Goal: Transaction & Acquisition: Purchase product/service

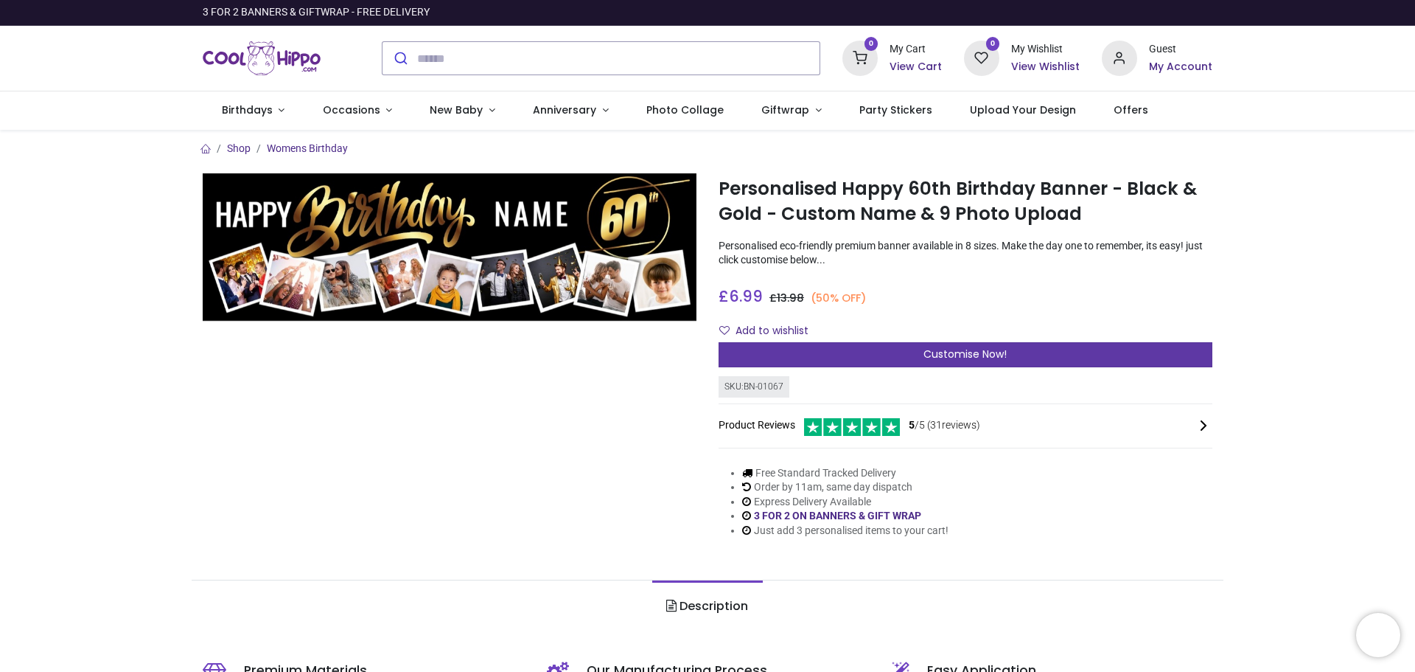
click at [1010, 354] on div "Customise Now!" at bounding box center [966, 354] width 494 height 25
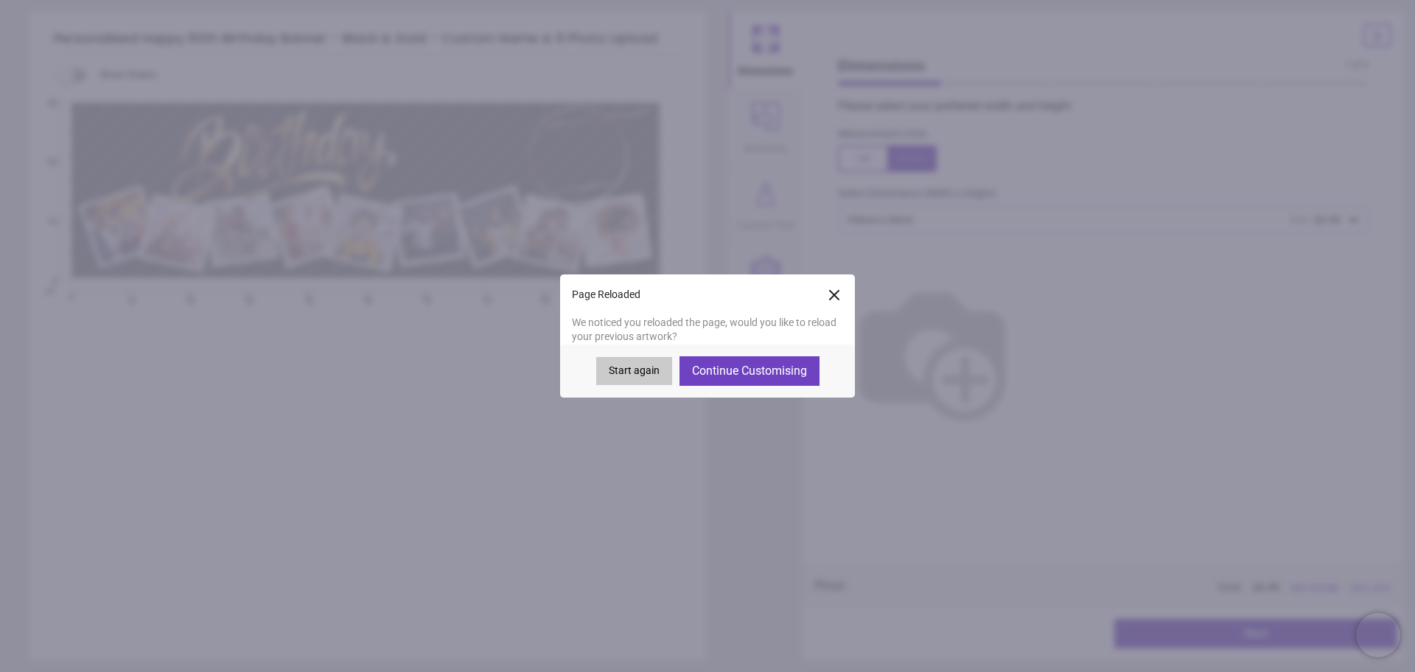
click at [753, 366] on button "Continue Customising" at bounding box center [750, 370] width 140 height 29
type textarea "****"
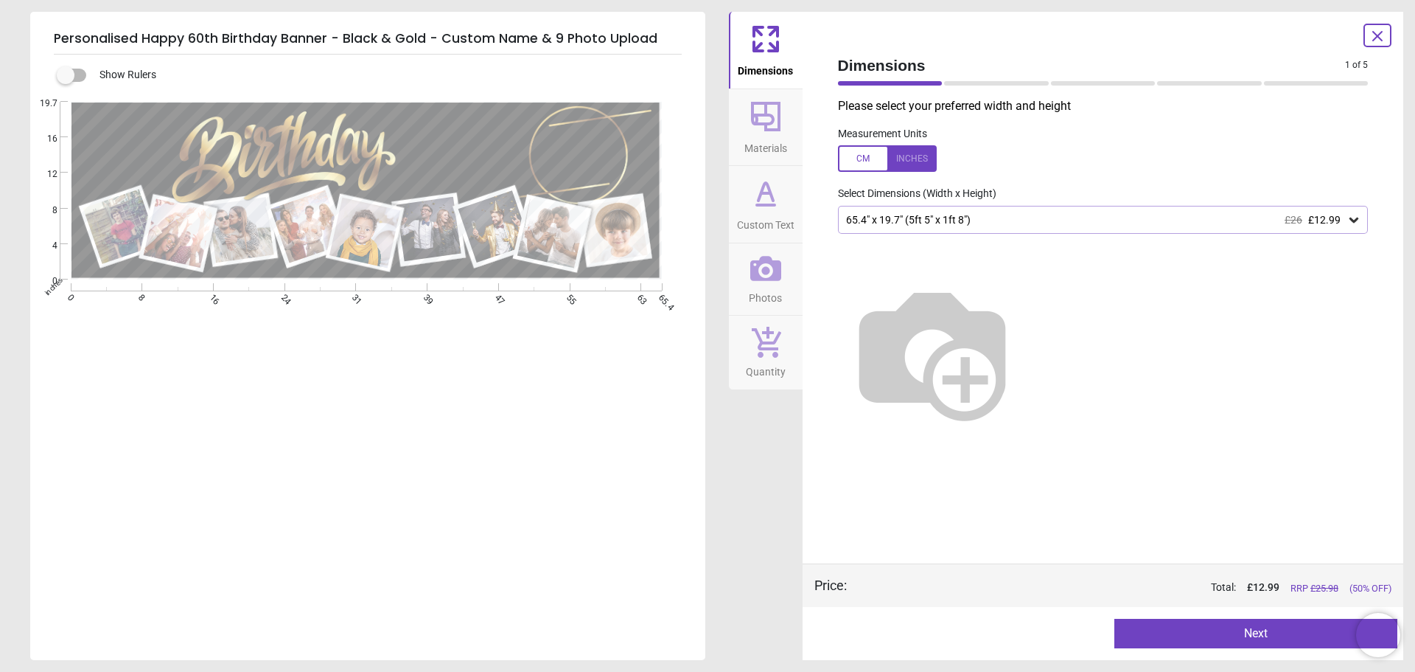
click at [772, 33] on icon at bounding box center [773, 31] width 9 height 9
click at [772, 119] on icon at bounding box center [765, 116] width 29 height 29
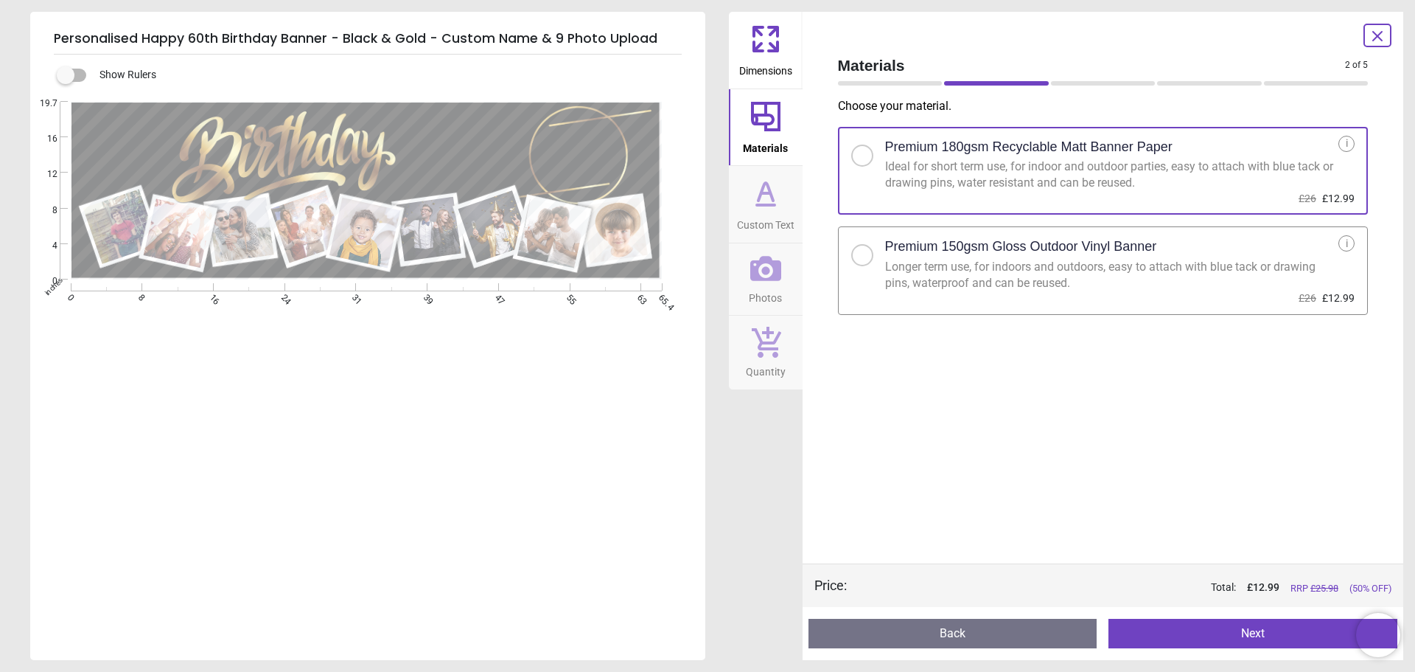
click at [765, 213] on span "Custom Text" at bounding box center [766, 222] width 58 height 22
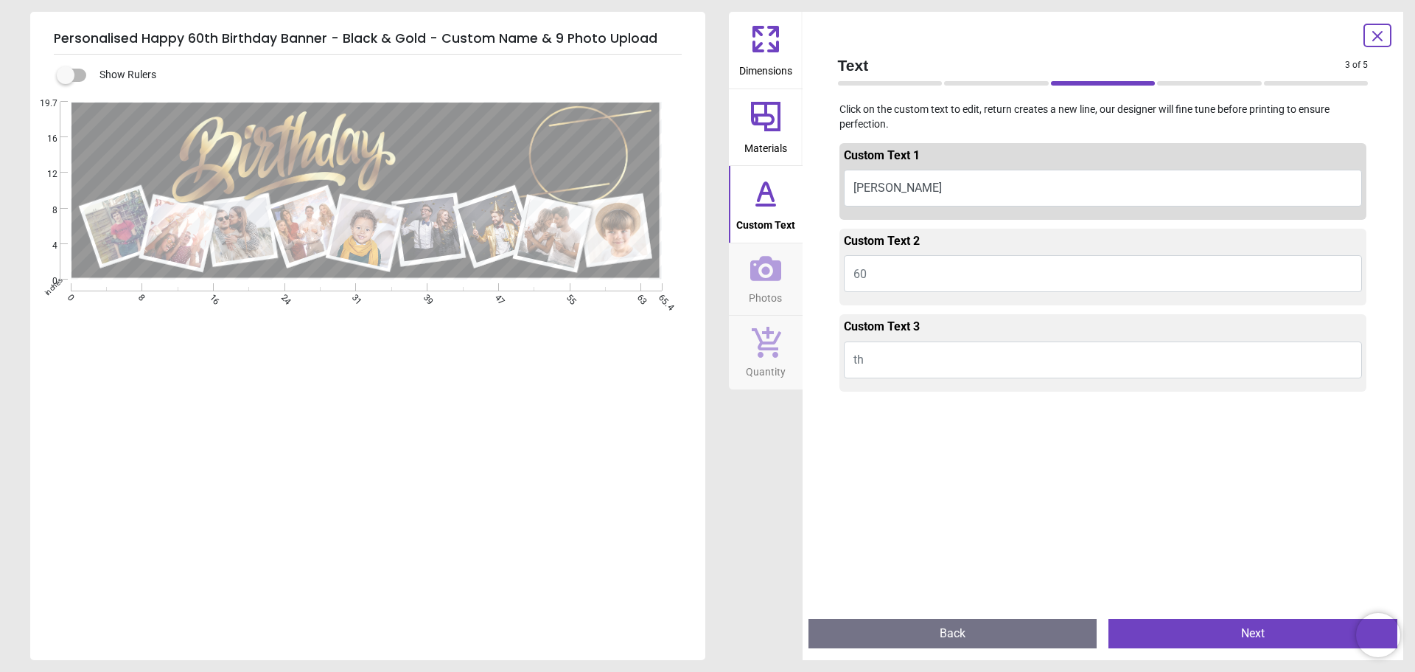
click at [765, 276] on icon at bounding box center [765, 268] width 31 height 31
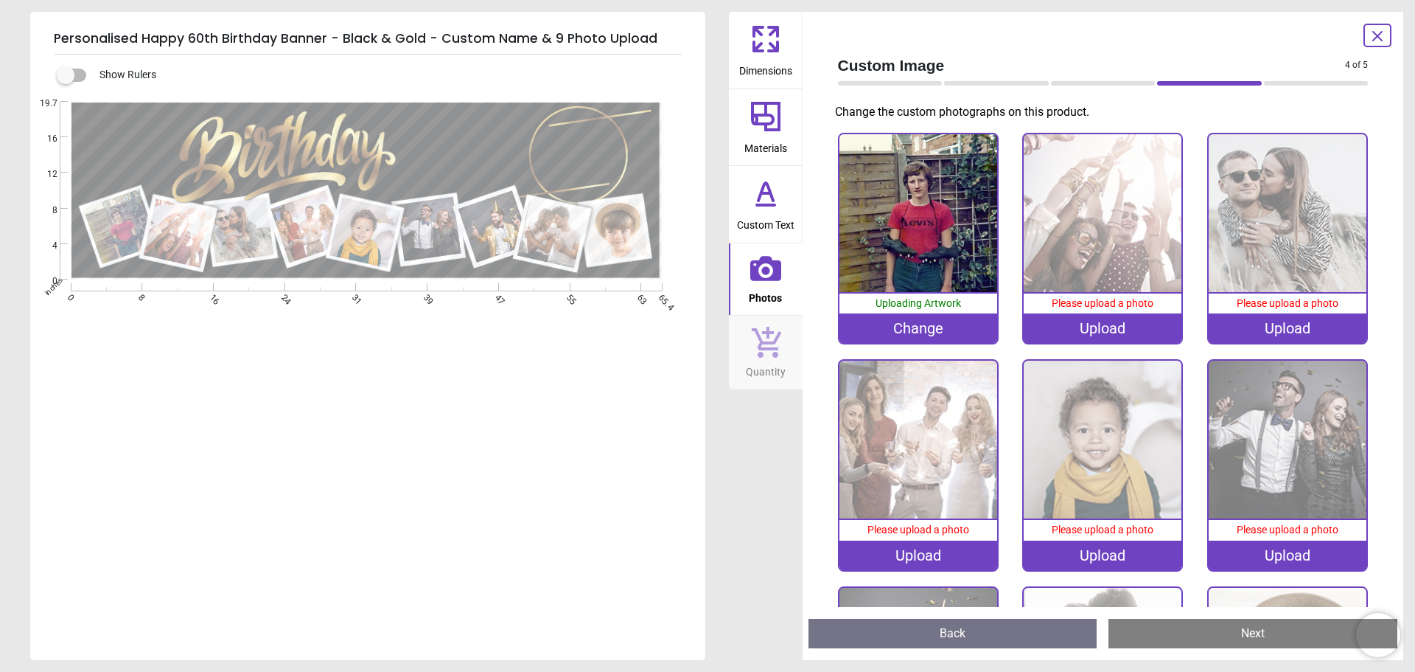
click at [929, 321] on div "Change" at bounding box center [919, 327] width 158 height 29
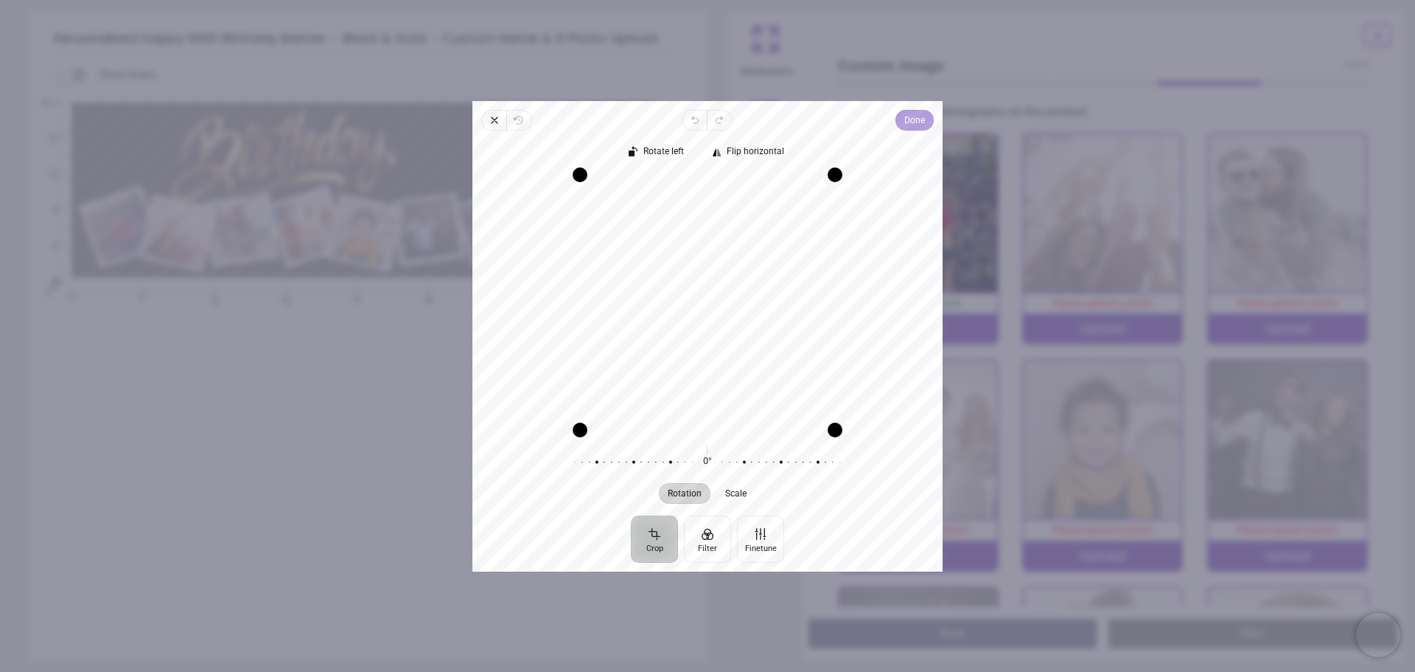
click at [910, 122] on span "Done" at bounding box center [915, 120] width 21 height 18
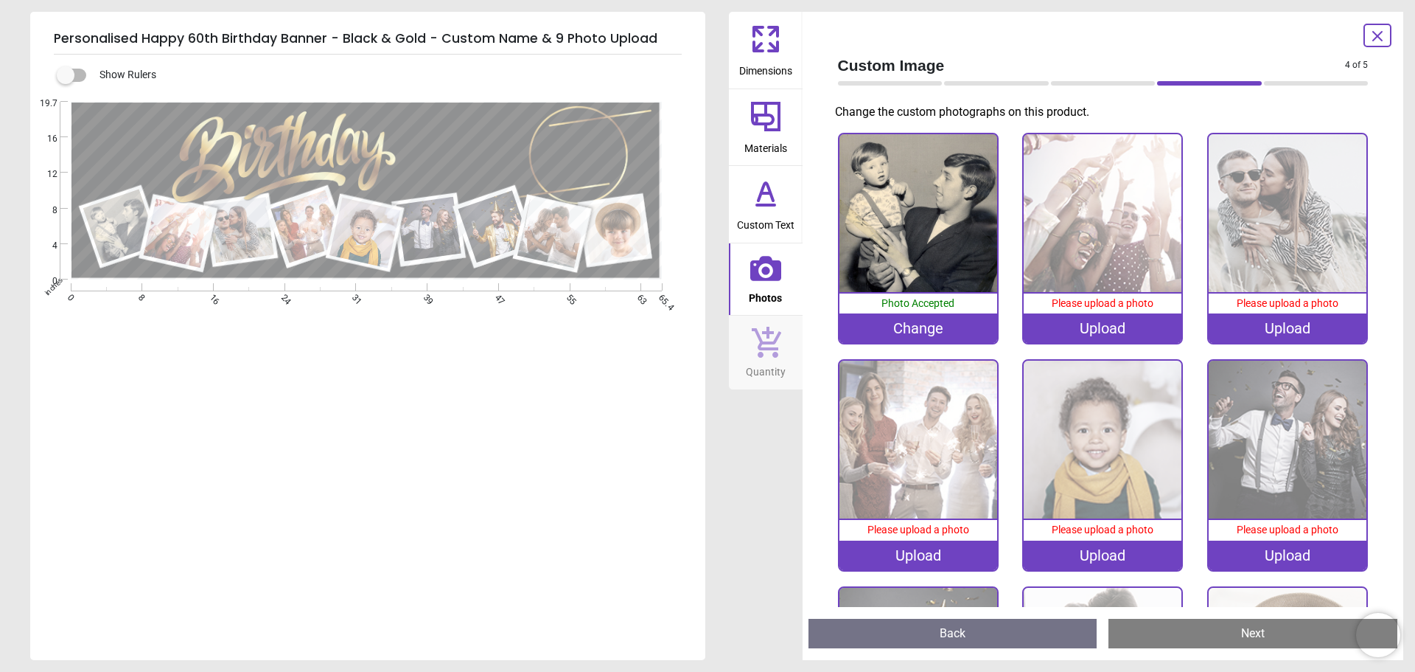
click at [1118, 327] on div "Upload" at bounding box center [1103, 327] width 158 height 29
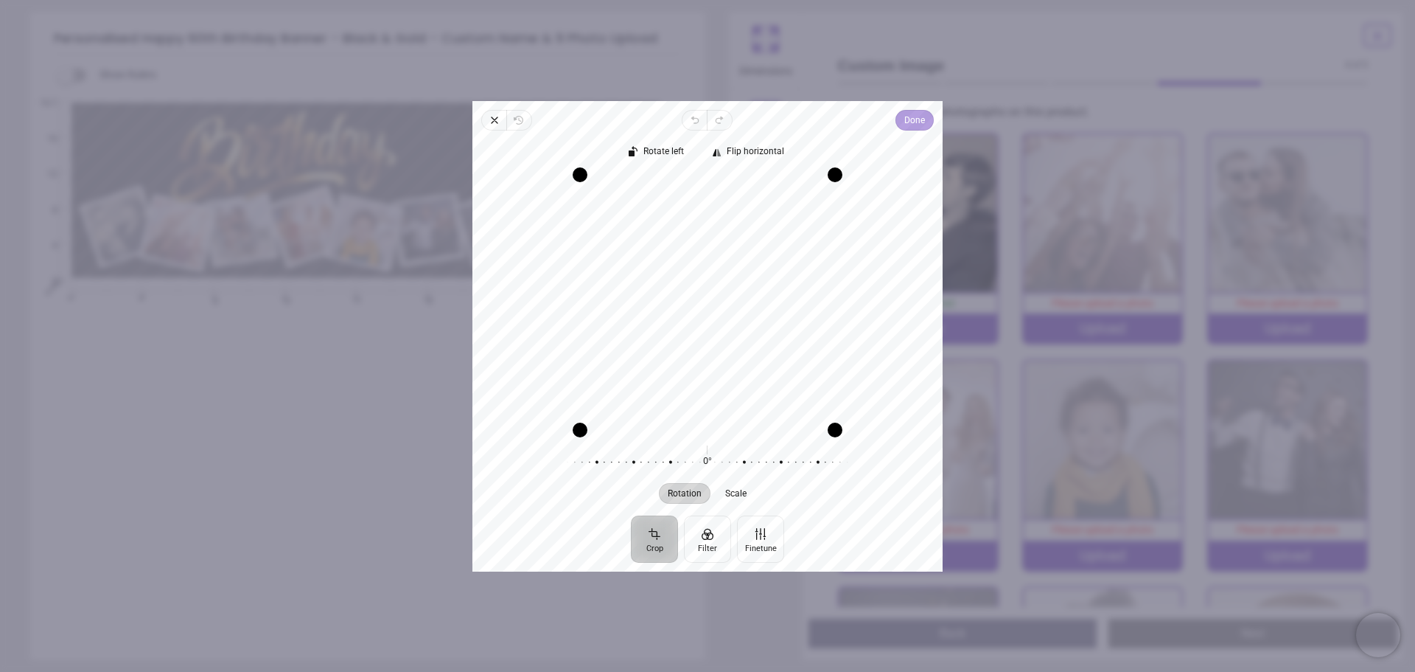
click at [915, 119] on span "Done" at bounding box center [915, 120] width 21 height 18
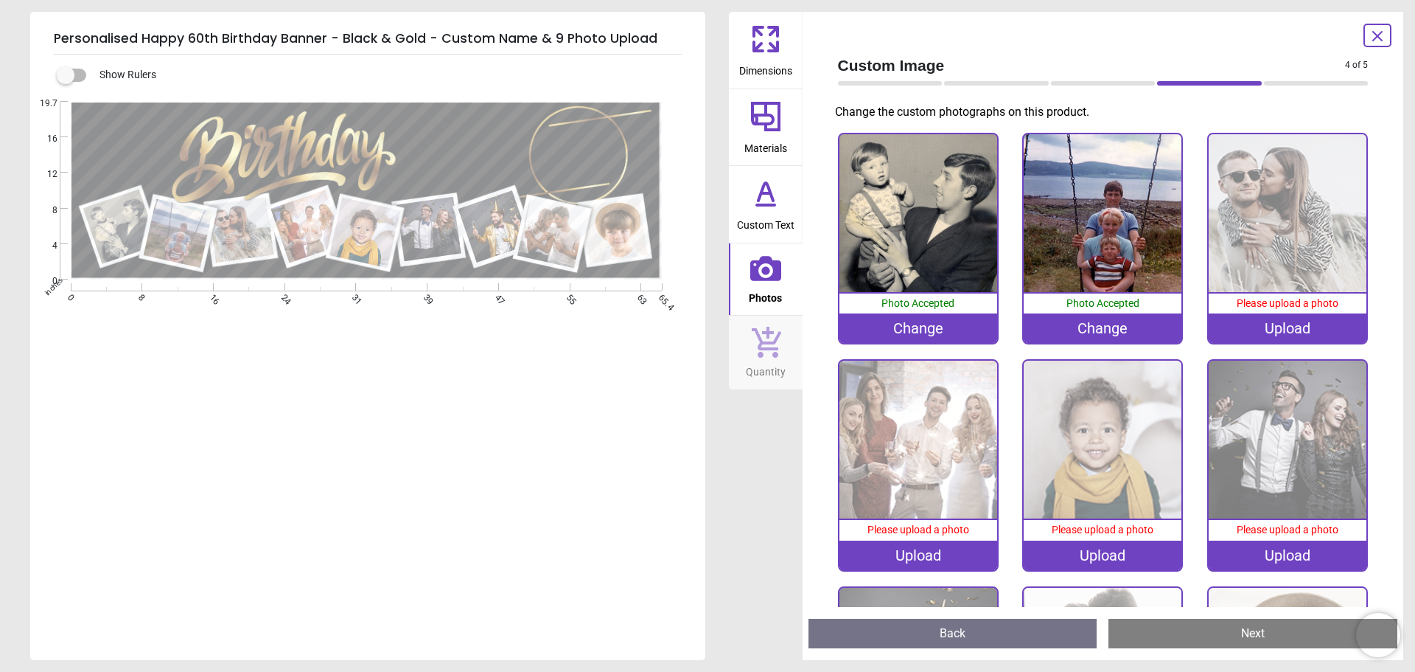
click at [1305, 319] on div "Upload" at bounding box center [1288, 327] width 158 height 29
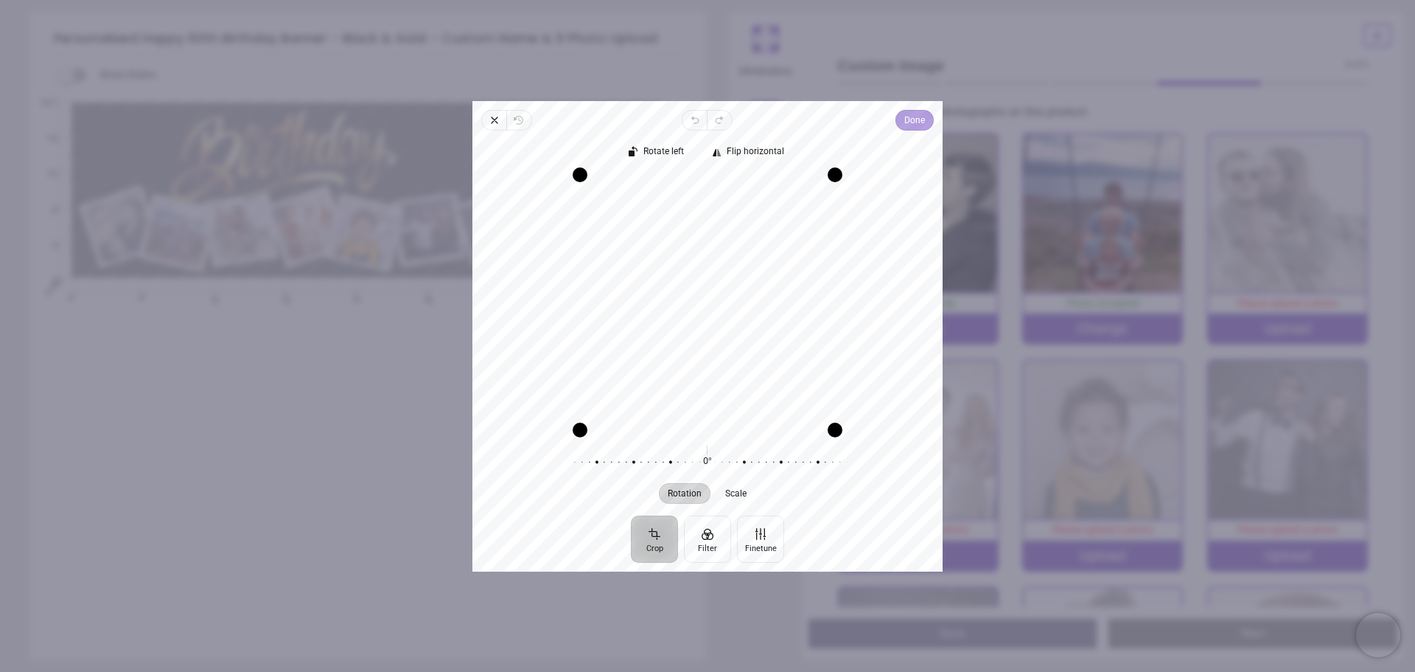
click at [913, 114] on span "Done" at bounding box center [915, 120] width 21 height 18
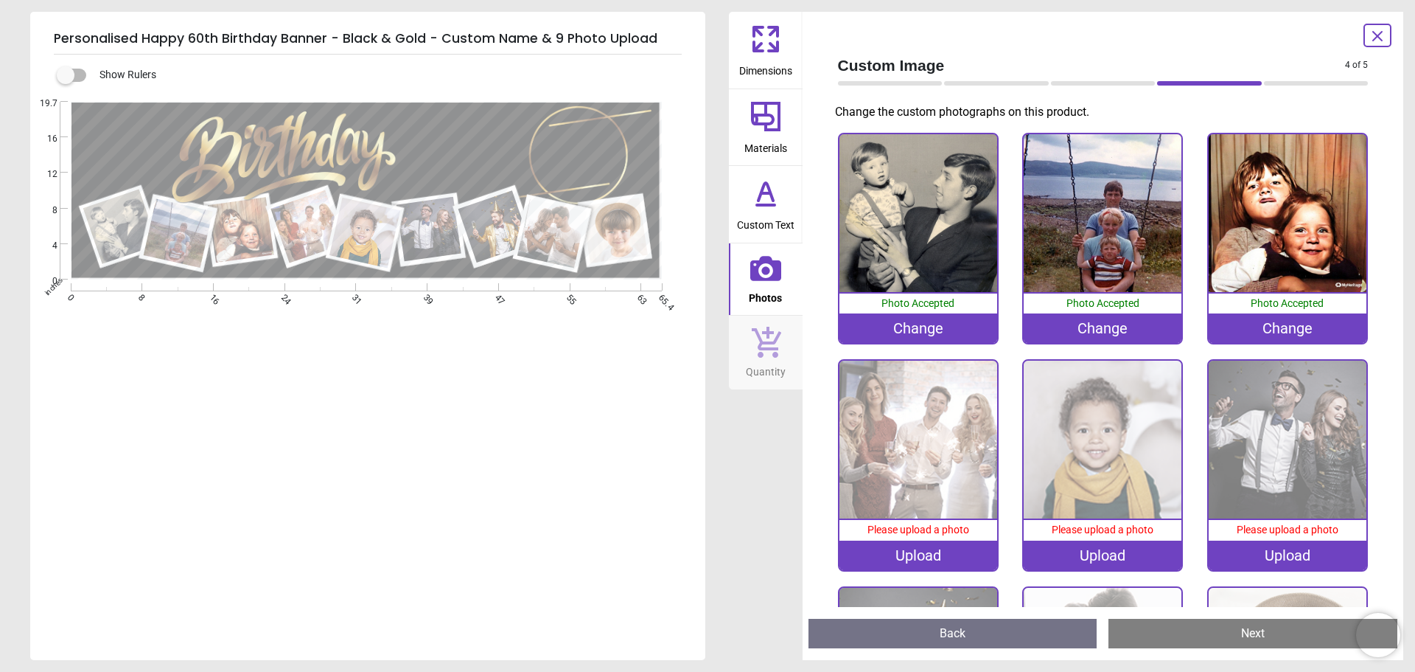
click at [1104, 329] on div "Change" at bounding box center [1103, 327] width 158 height 29
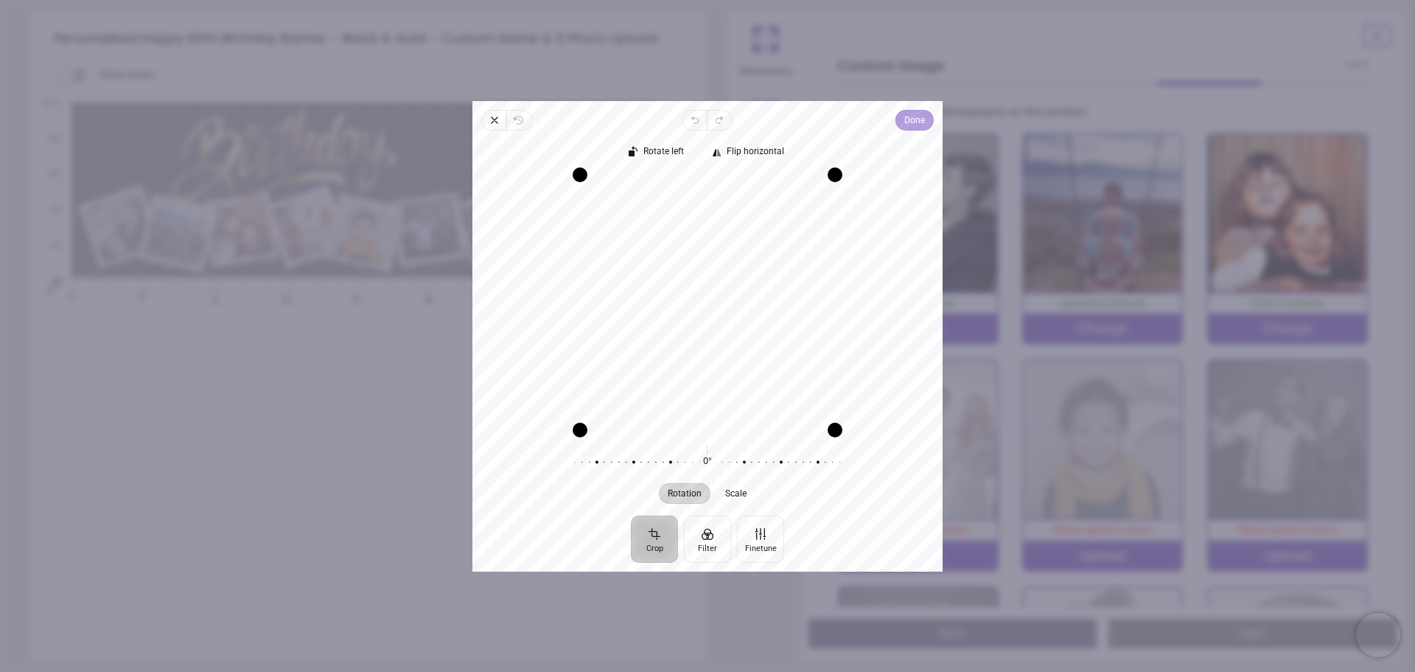
click at [910, 118] on span "Done" at bounding box center [915, 120] width 21 height 18
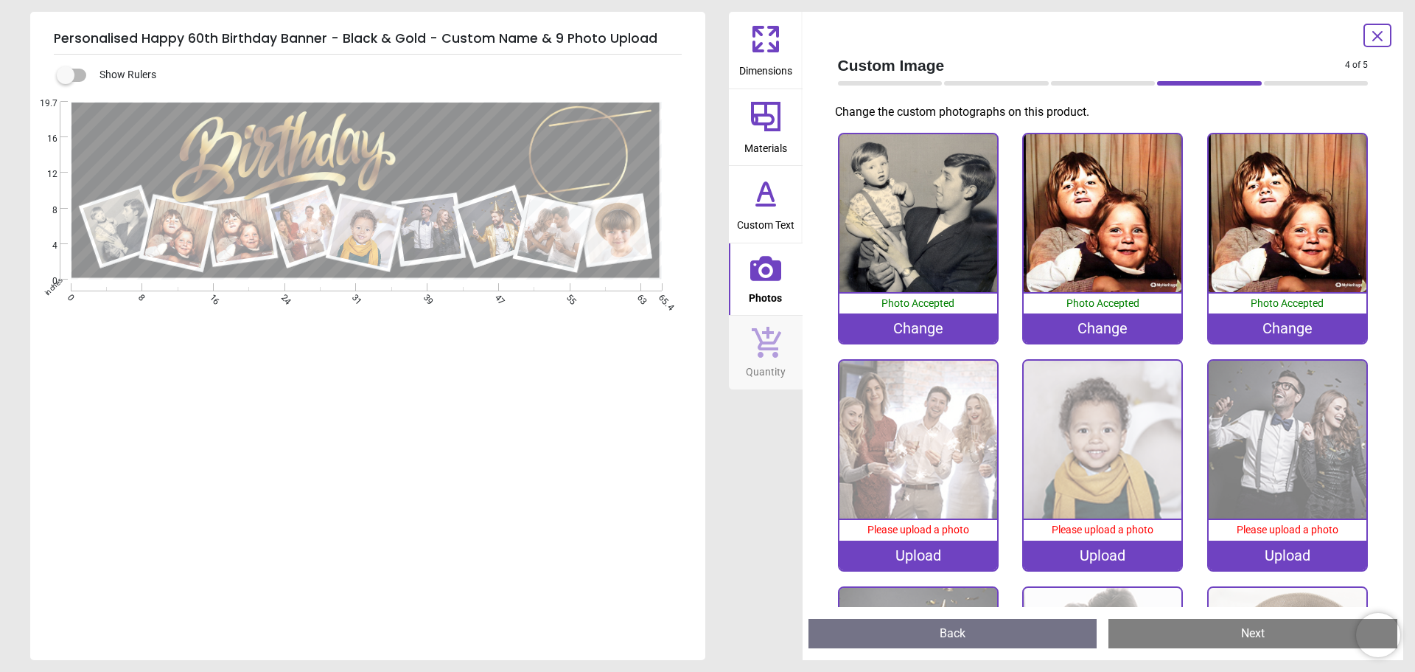
click at [1302, 327] on div "Change" at bounding box center [1288, 327] width 158 height 29
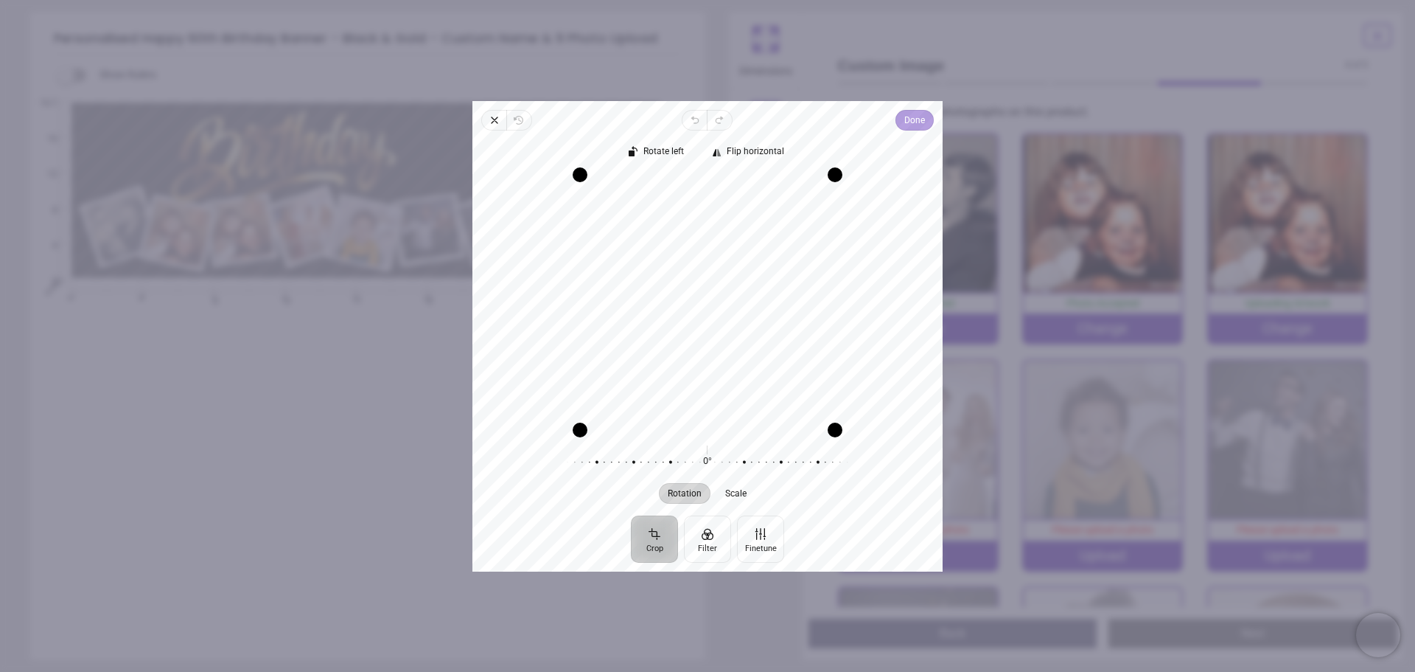
click at [910, 113] on span "Done" at bounding box center [915, 120] width 21 height 18
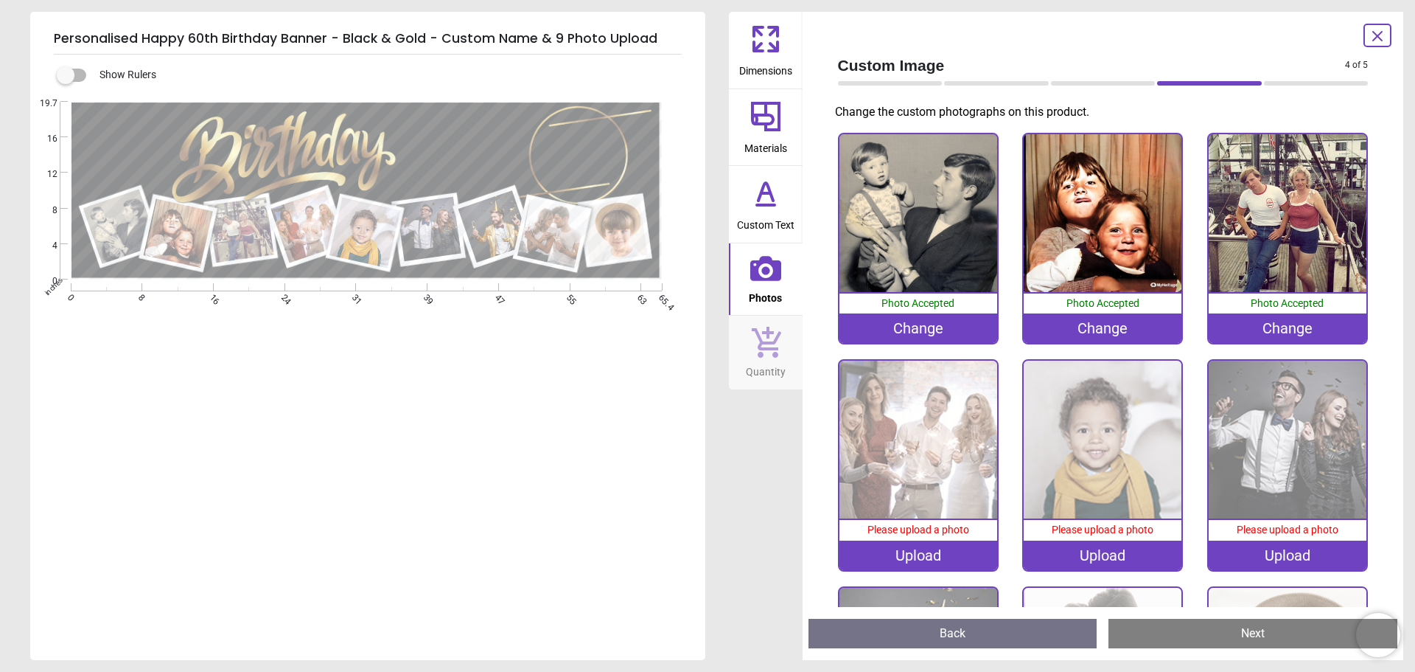
click at [1289, 327] on div "Change" at bounding box center [1288, 327] width 158 height 29
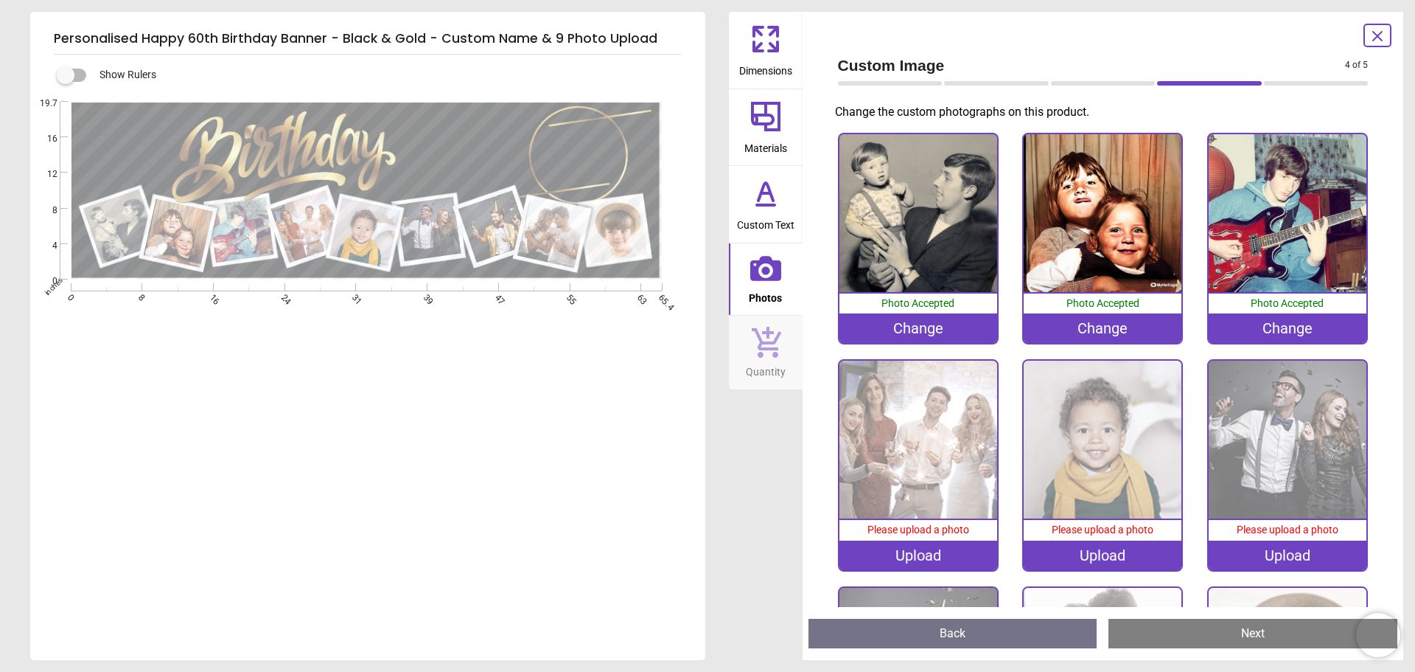
click at [938, 552] on div "Upload" at bounding box center [919, 554] width 158 height 29
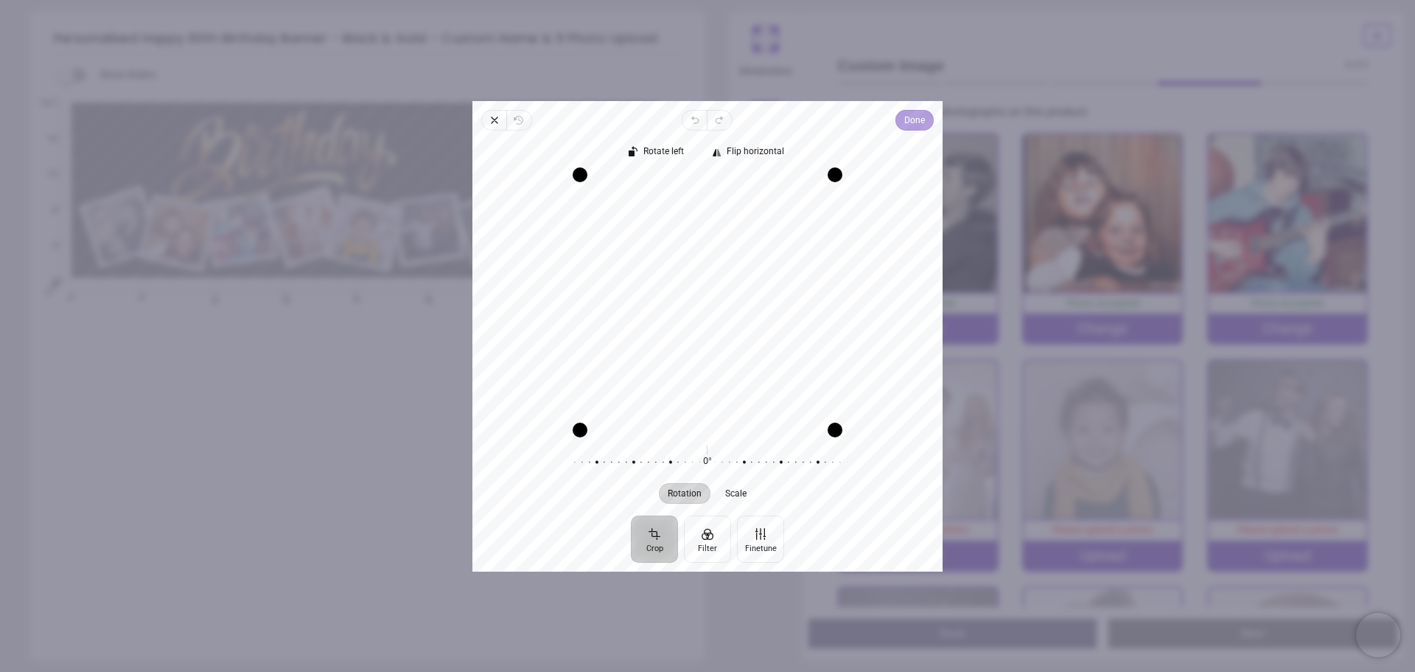
click at [916, 122] on span "Done" at bounding box center [915, 120] width 21 height 18
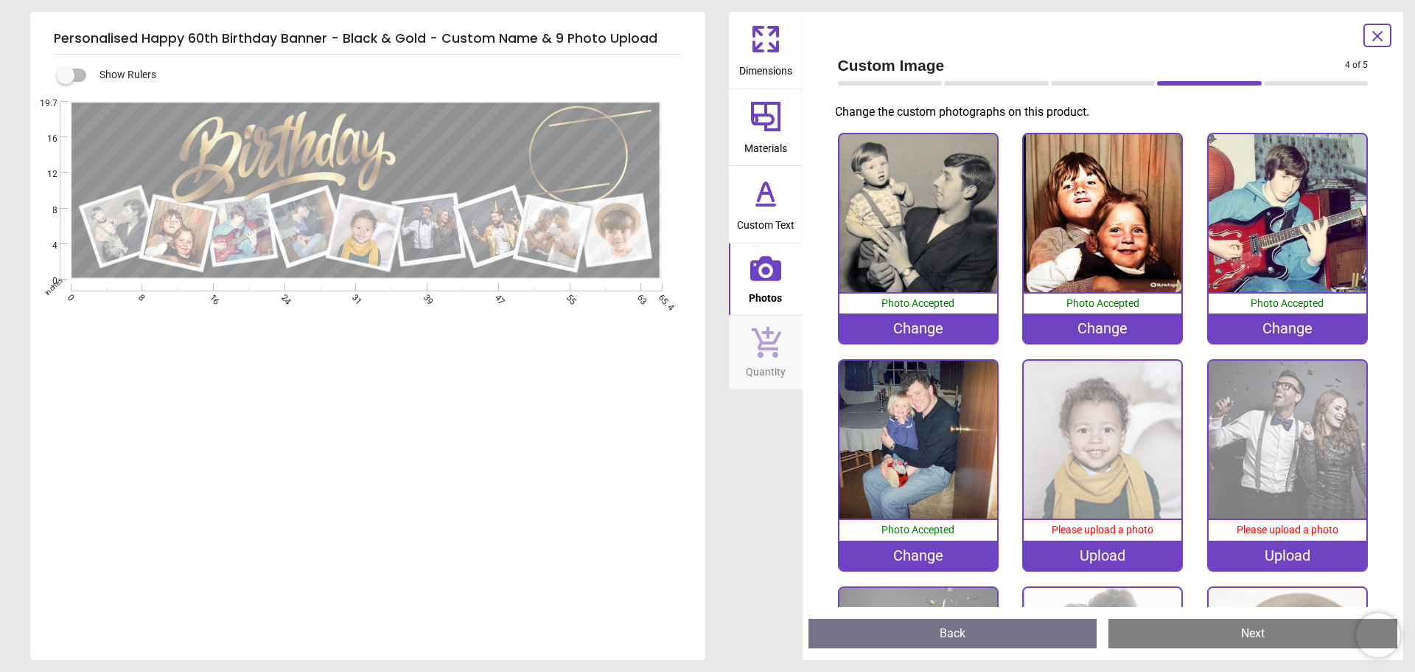
click at [1111, 552] on div "Upload" at bounding box center [1103, 554] width 158 height 29
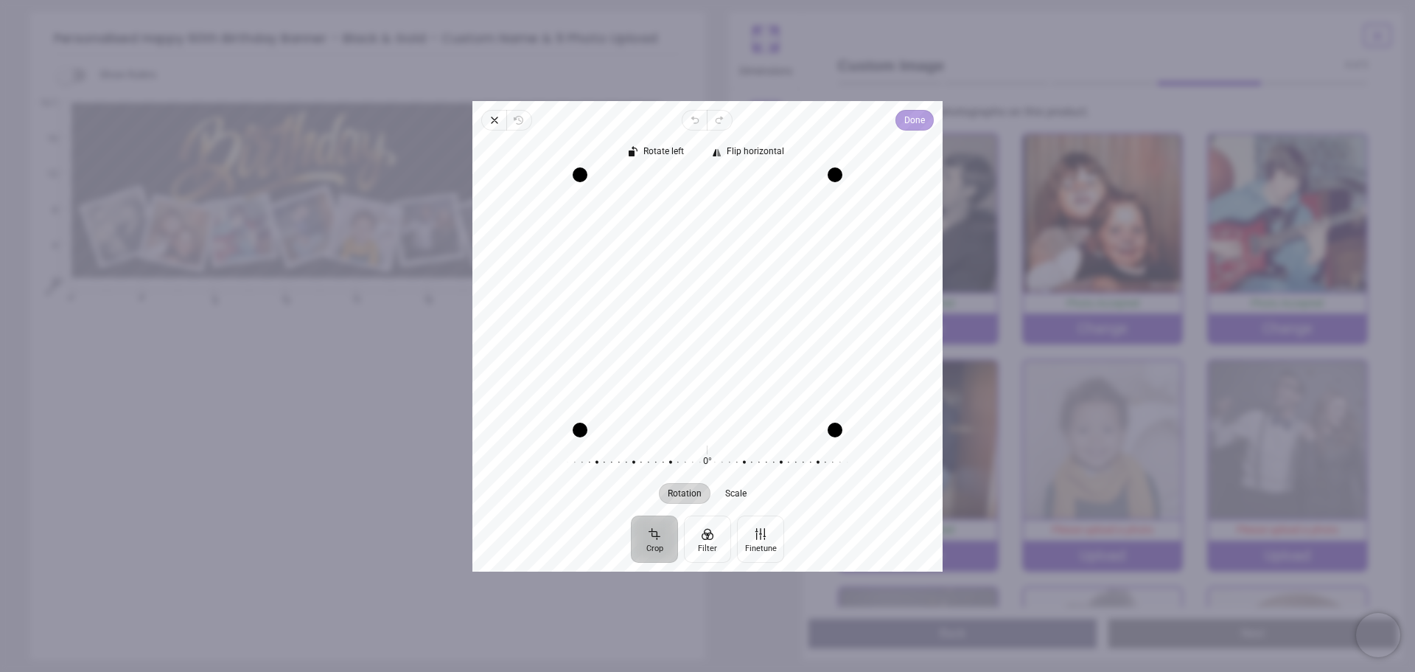
click at [911, 123] on span "Done" at bounding box center [915, 120] width 21 height 18
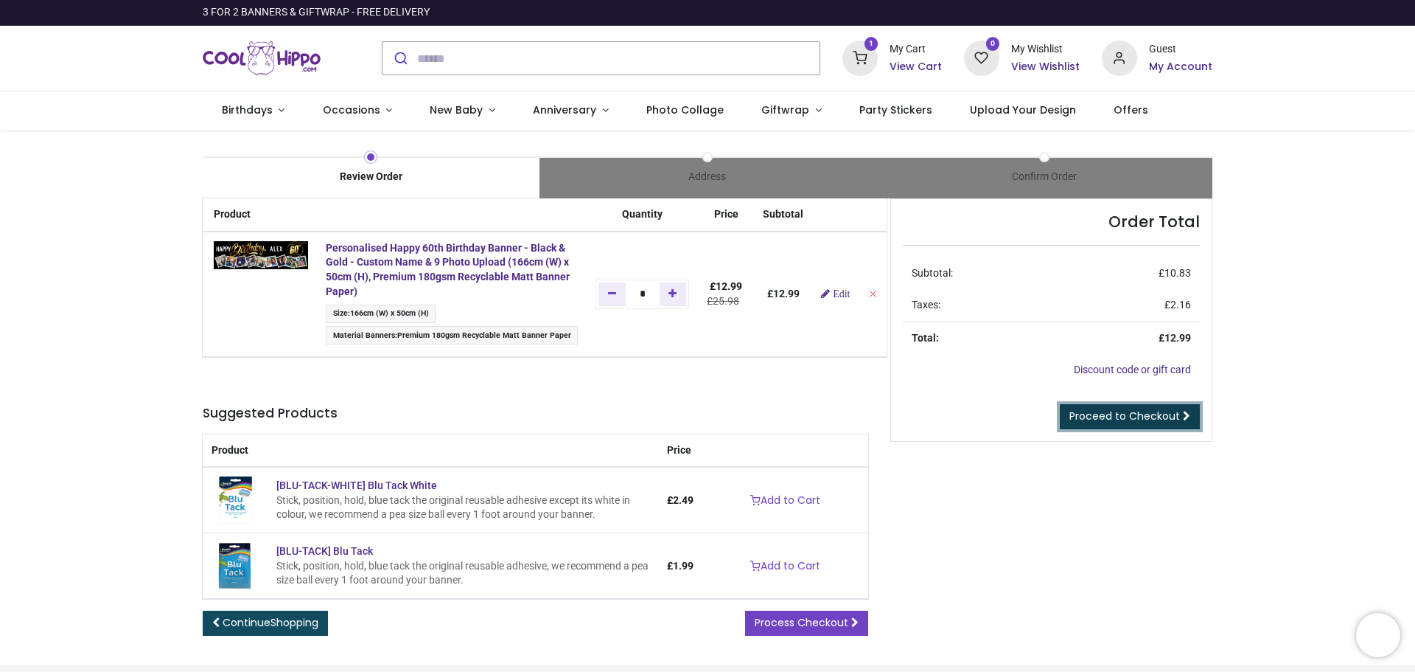
click at [1126, 412] on span "Proceed to Checkout" at bounding box center [1125, 415] width 111 height 15
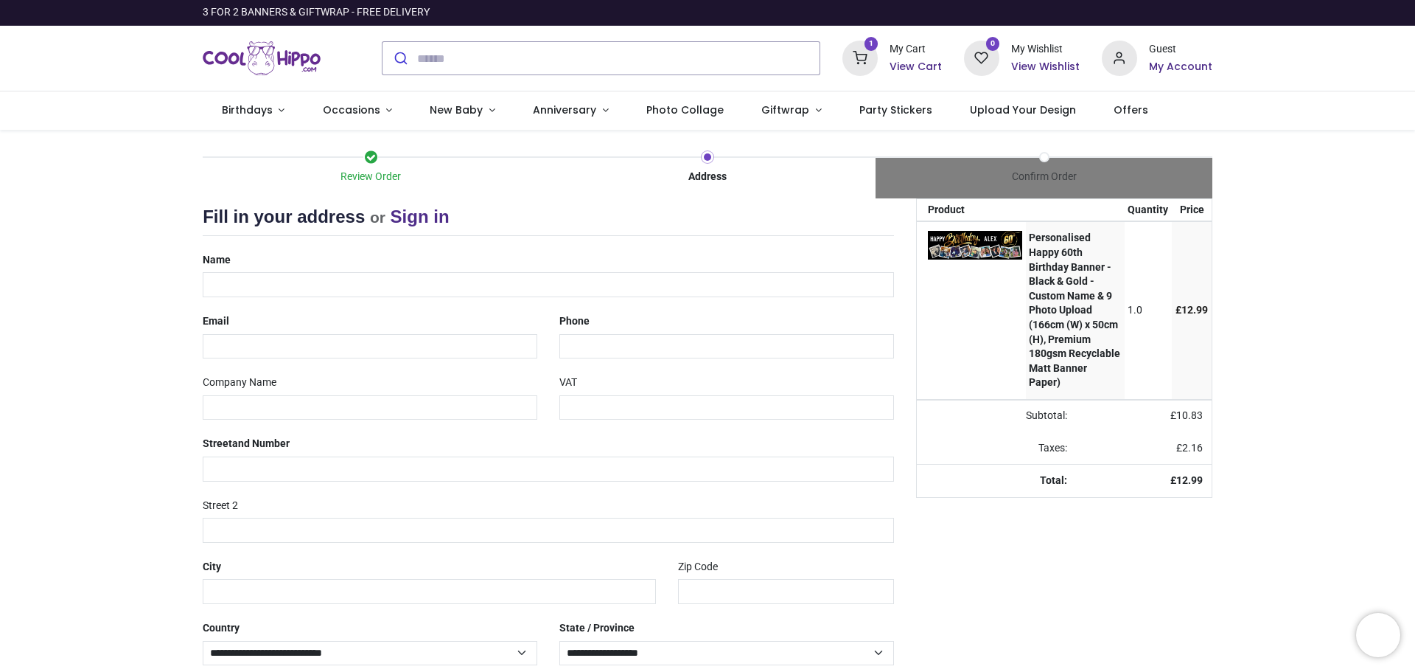
select select "***"
click at [371, 285] on input "text" at bounding box center [549, 284] width 692 height 25
type input "**********"
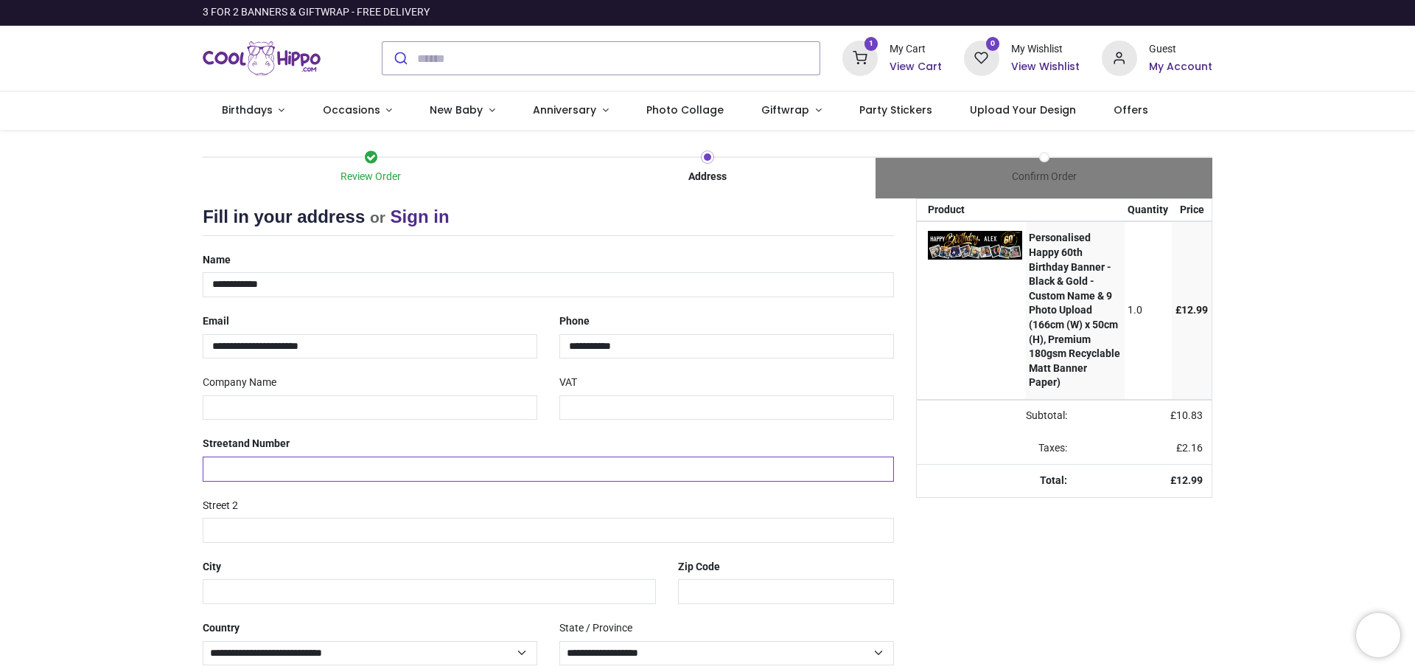
type input "**********"
type input "********"
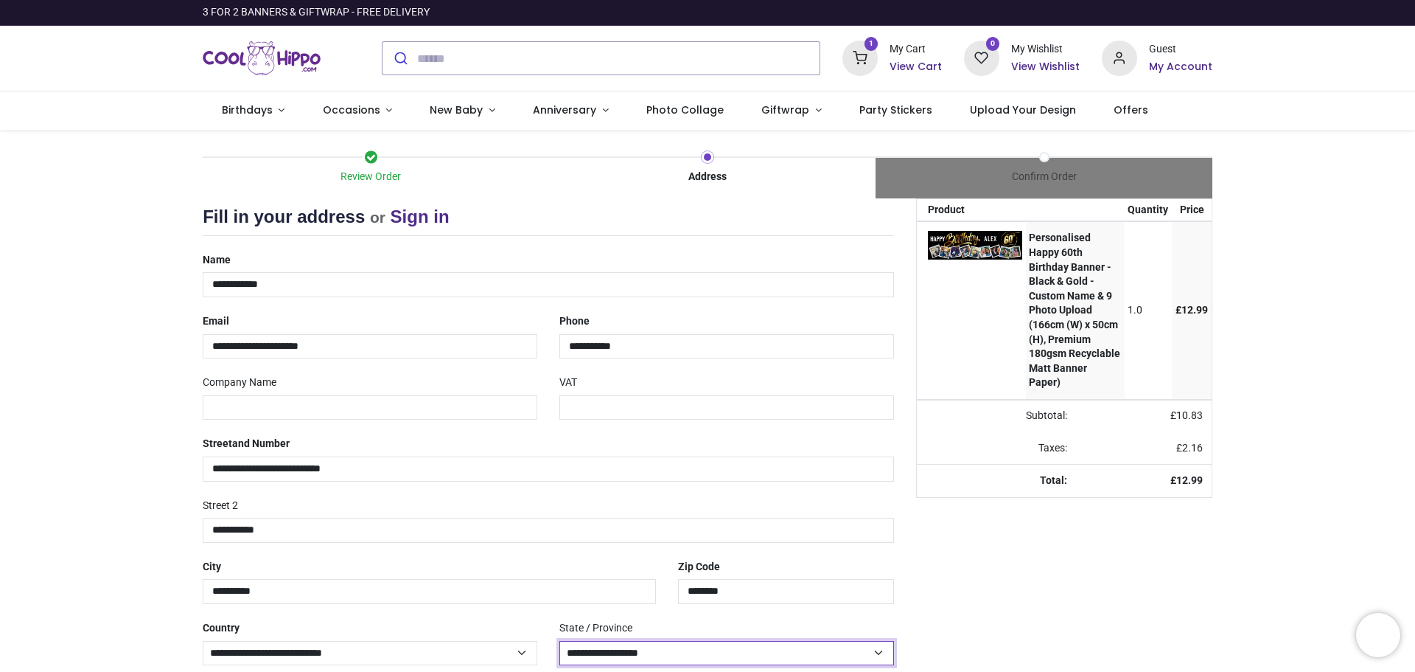
select select "***"
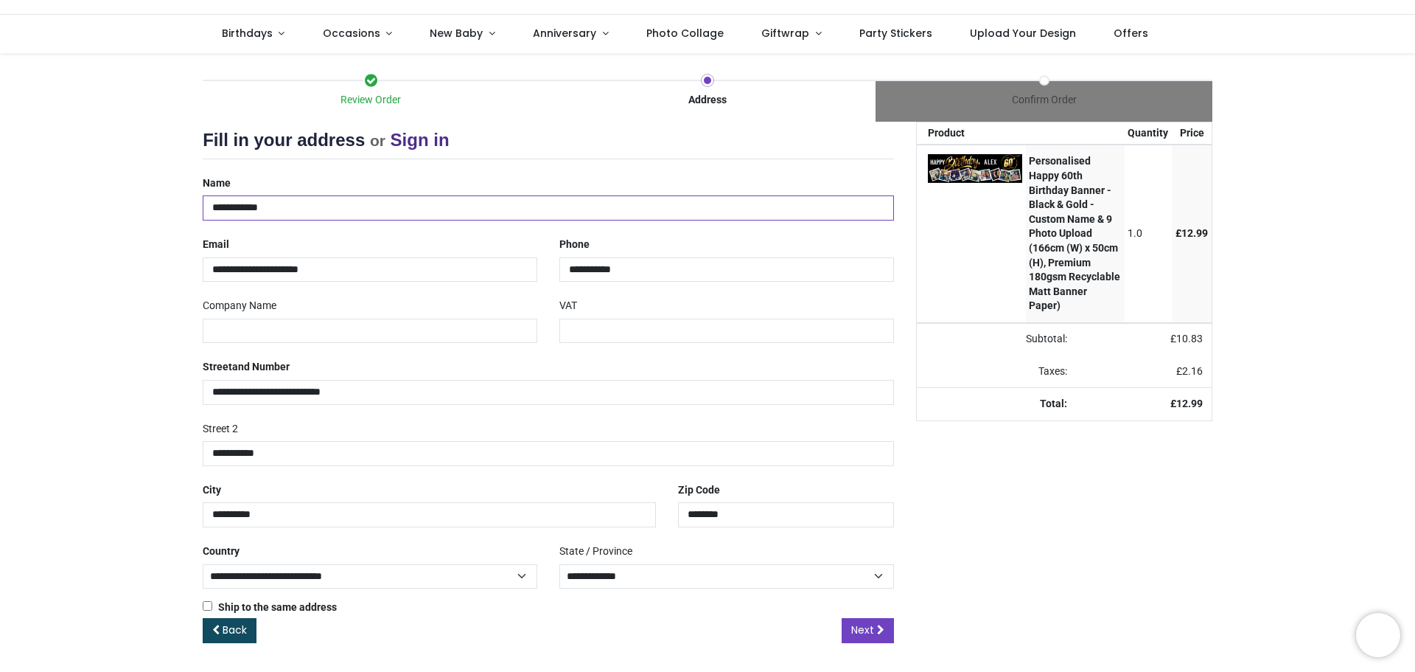
scroll to position [77, 0]
click at [864, 623] on span "Next" at bounding box center [862, 628] width 23 height 15
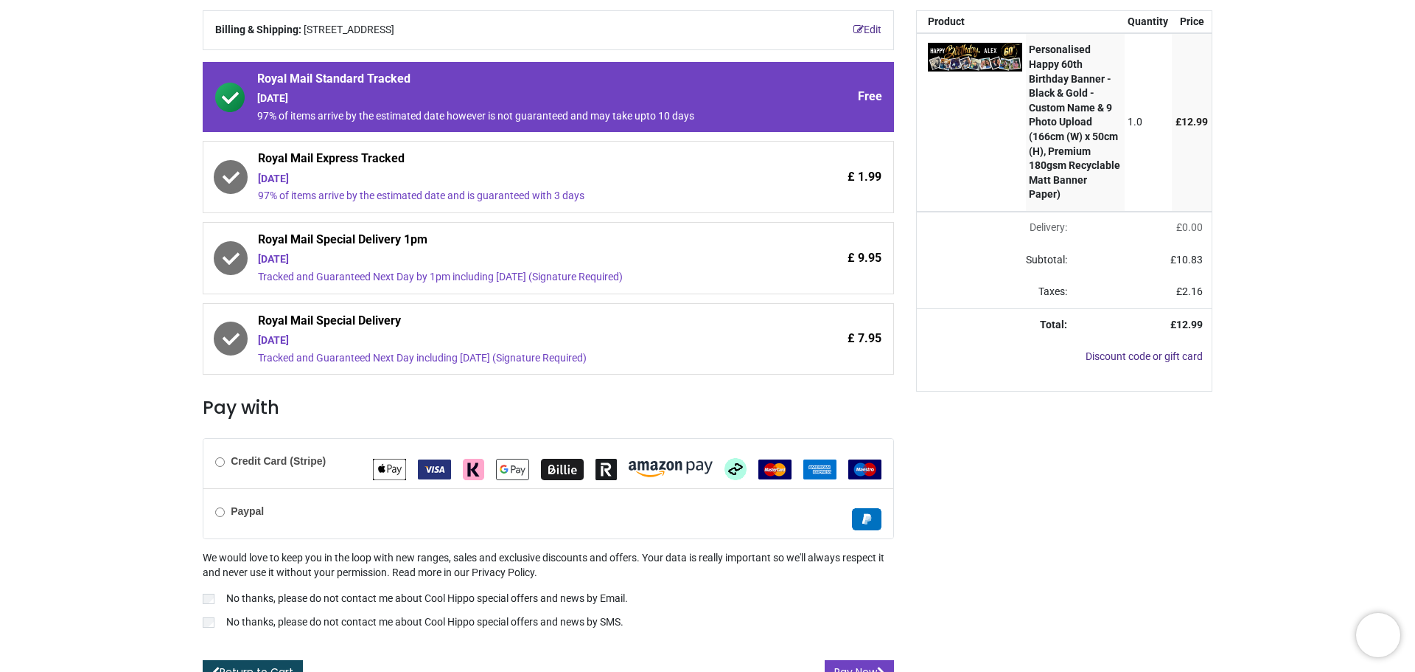
scroll to position [207, 0]
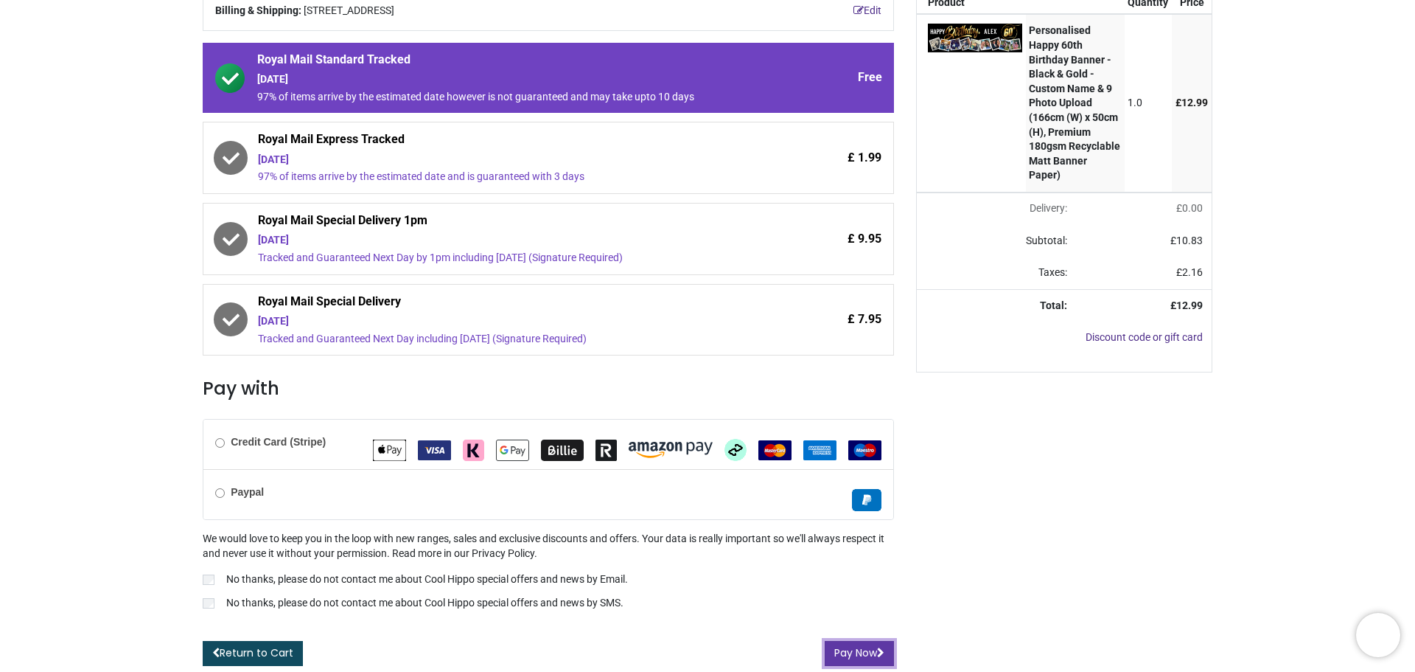
click at [850, 650] on button "Pay Now" at bounding box center [859, 653] width 69 height 25
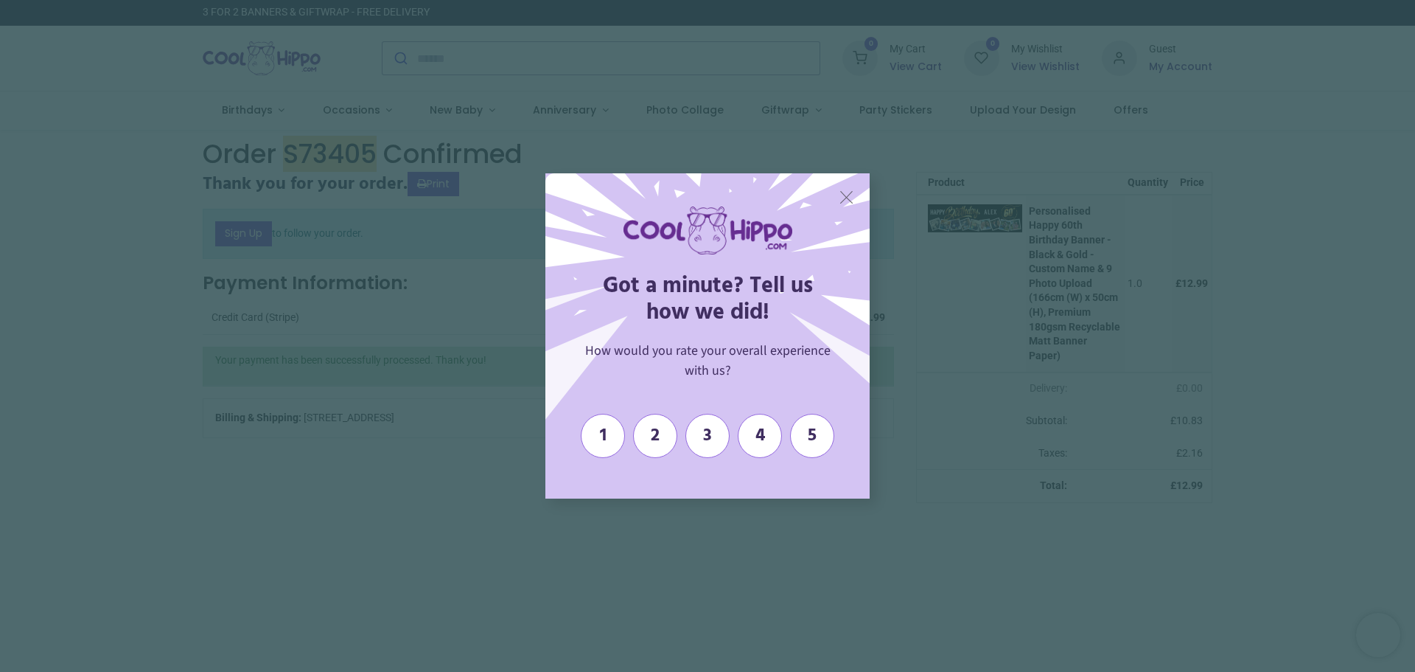
click at [843, 195] on span "X" at bounding box center [846, 197] width 15 height 22
